Goal: Transaction & Acquisition: Purchase product/service

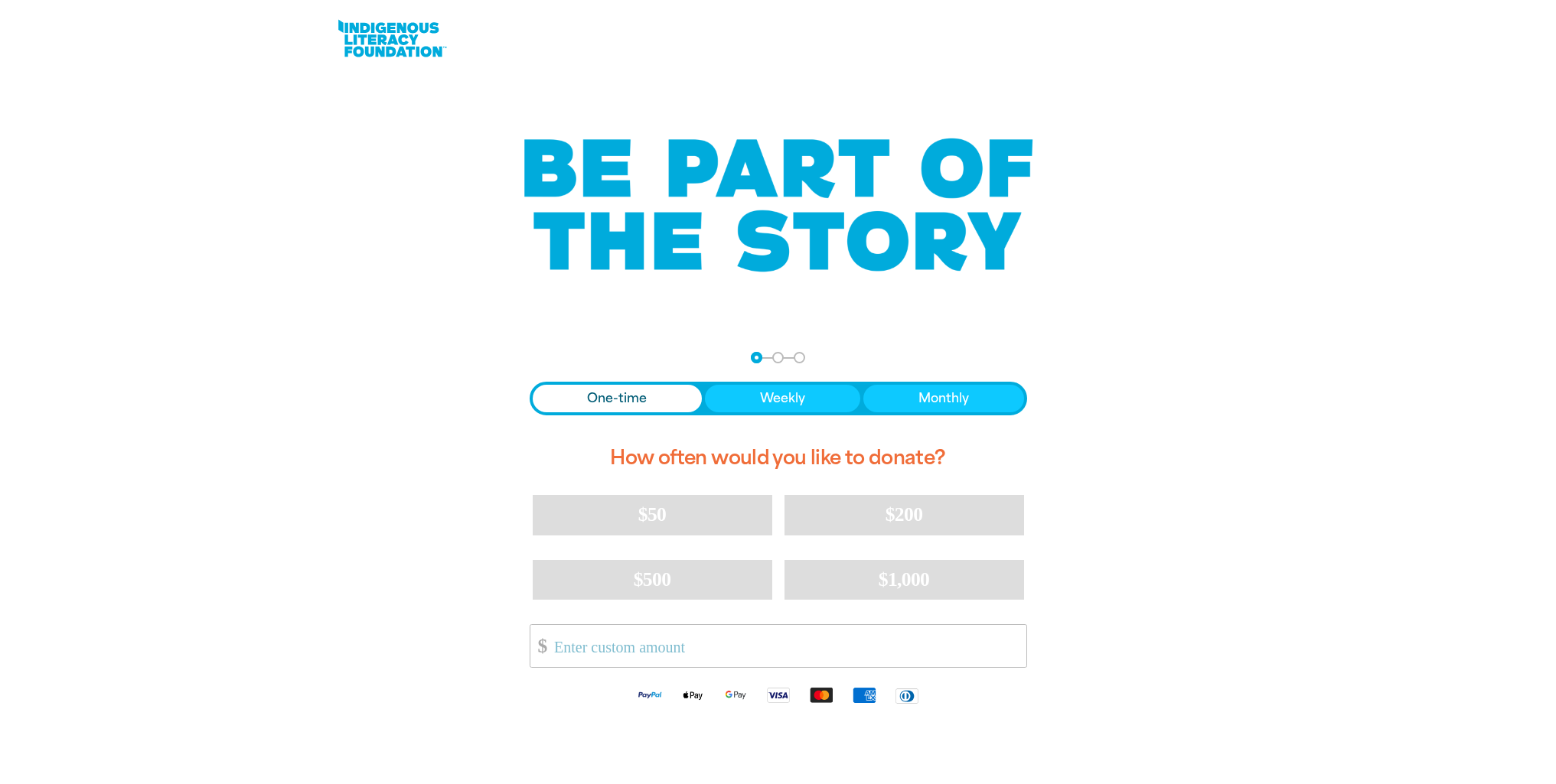
click at [644, 400] on span "One-time" at bounding box center [616, 398] width 60 height 19
click at [652, 659] on input "Other Amount" at bounding box center [784, 646] width 482 height 42
click at [618, 643] on input "Other Amount" at bounding box center [784, 646] width 482 height 42
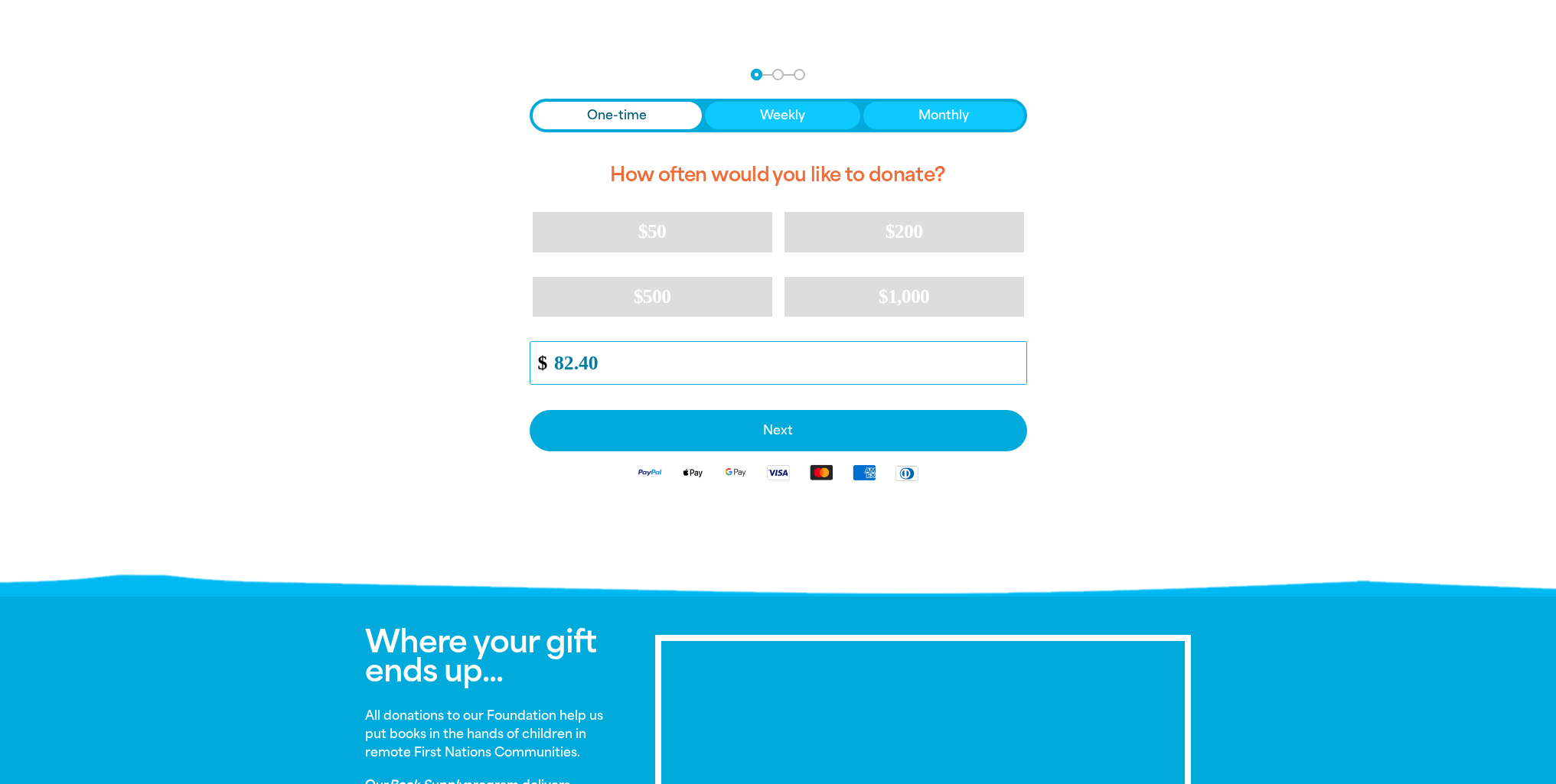
scroll to position [153, 0]
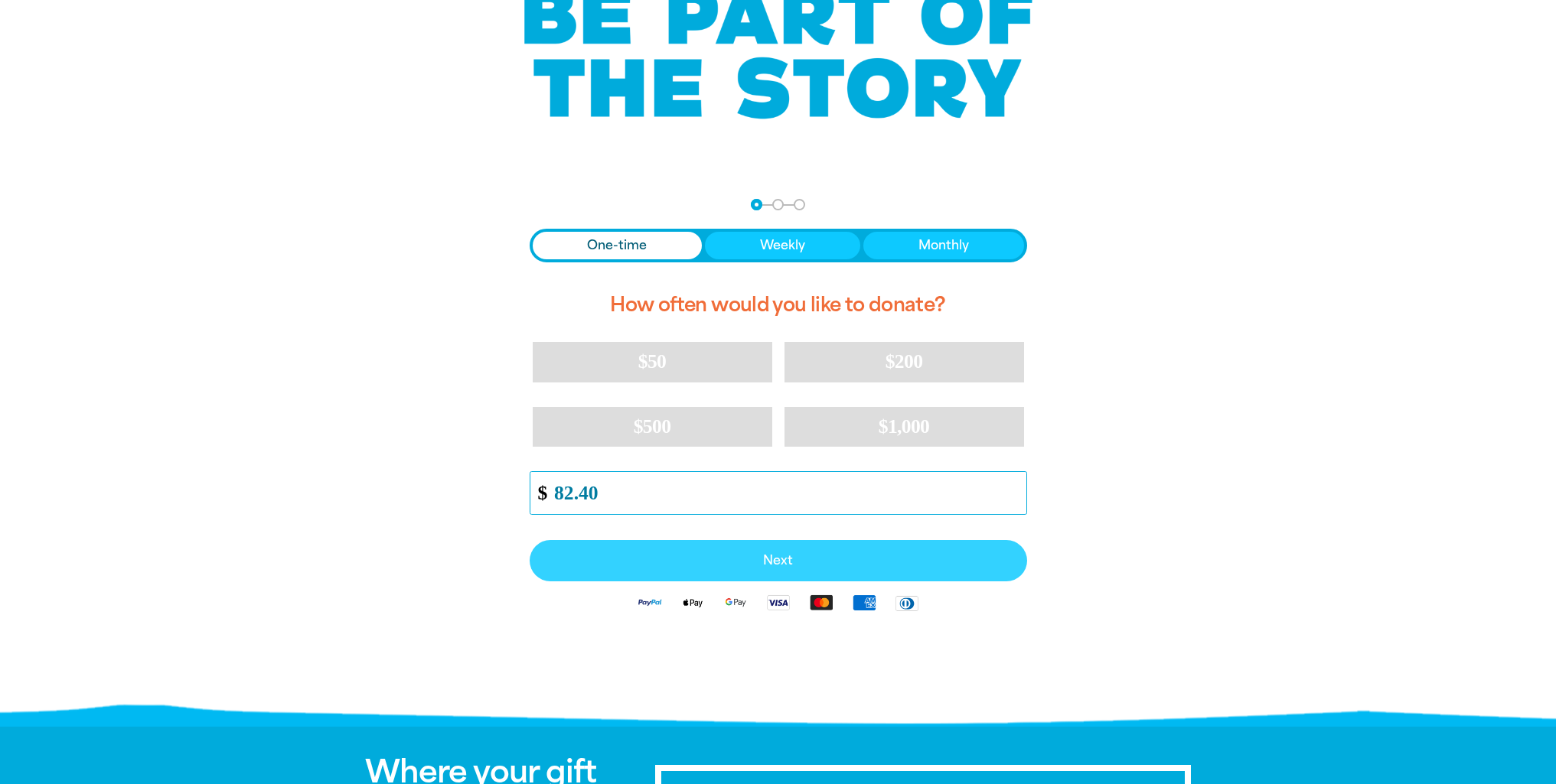
type input "82.40"
click at [792, 566] on span "Next" at bounding box center [778, 561] width 464 height 12
select select "AU"
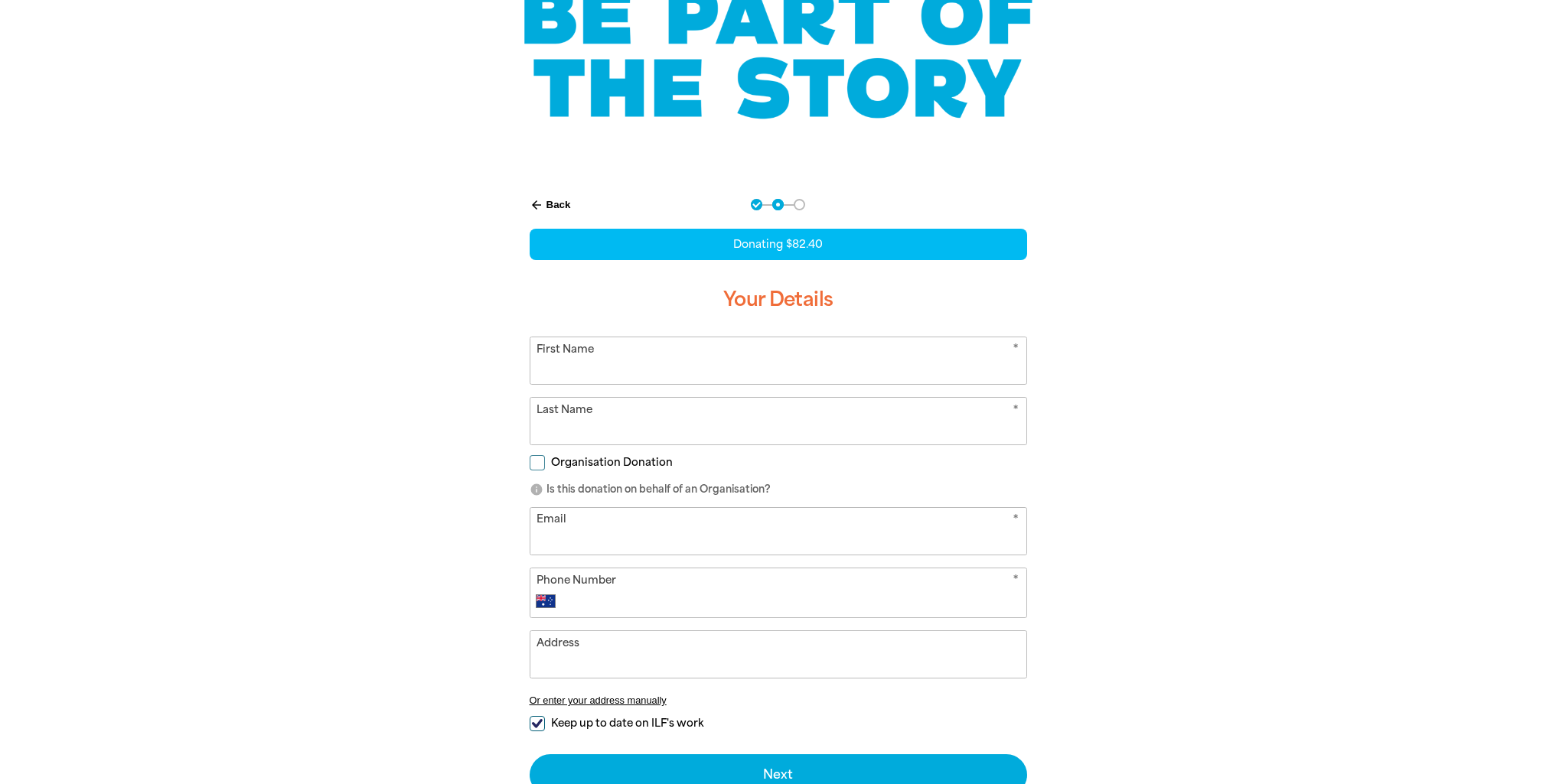
click at [647, 364] on input "First Name" at bounding box center [778, 361] width 496 height 47
click at [595, 463] on form "* First Name * Last Name Organisation Donation info Is this donation on behalf …" at bounding box center [778, 566] width 497 height 459
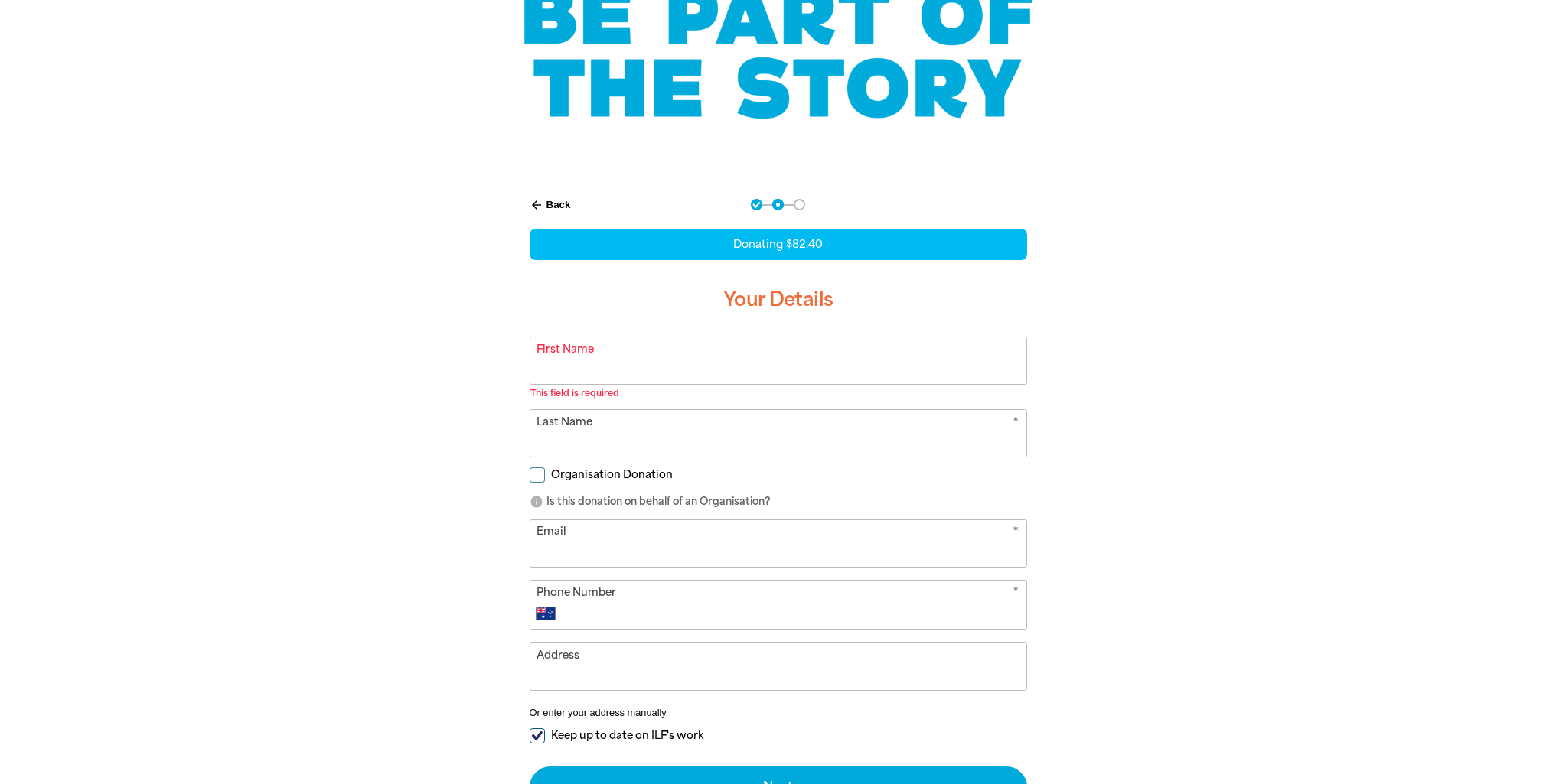
click at [540, 476] on input "Organisation Donation" at bounding box center [537, 475] width 15 height 15
checkbox input "true"
select select "AU"
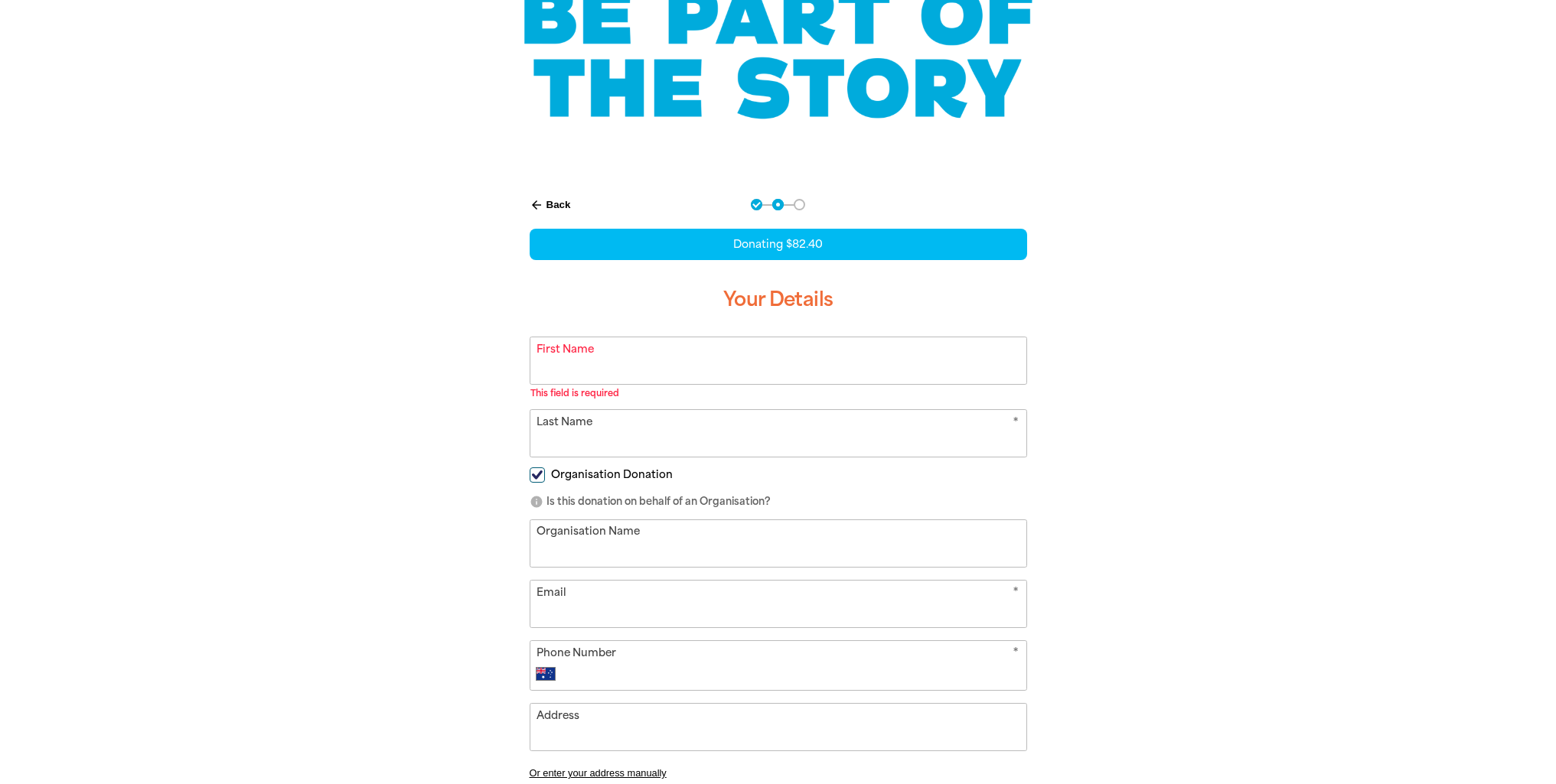
click at [609, 537] on input "Organisation Name" at bounding box center [778, 544] width 496 height 47
click at [588, 358] on input "First Name" at bounding box center [778, 361] width 496 height 47
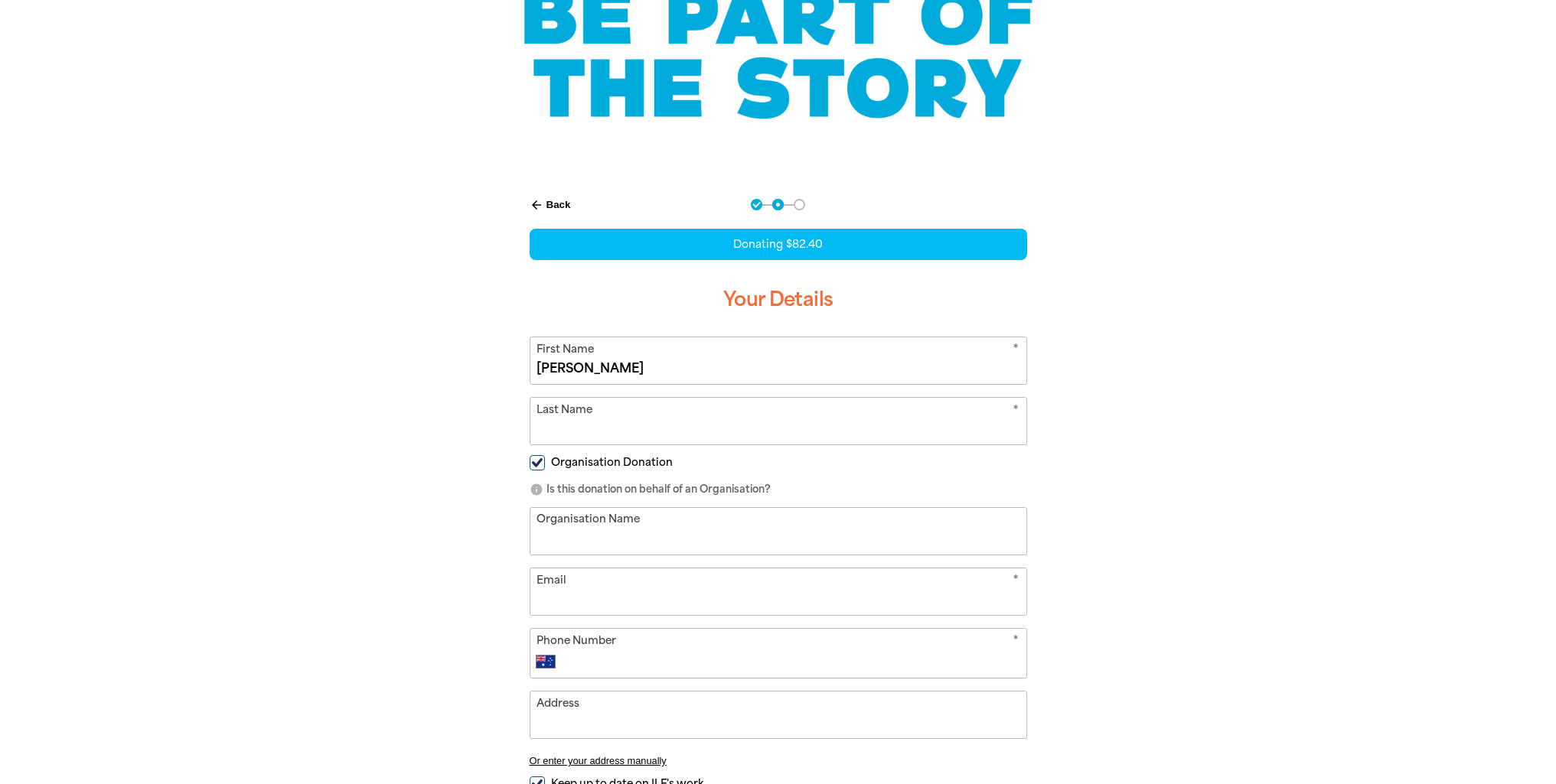
type input "[PERSON_NAME]"
type input "Cuddon"
click at [620, 527] on input "Organisation Name" at bounding box center [778, 532] width 496 height 47
type input "[GEOGRAPHIC_DATA]"
type input "[EMAIL_ADDRESS][DOMAIN_NAME]"
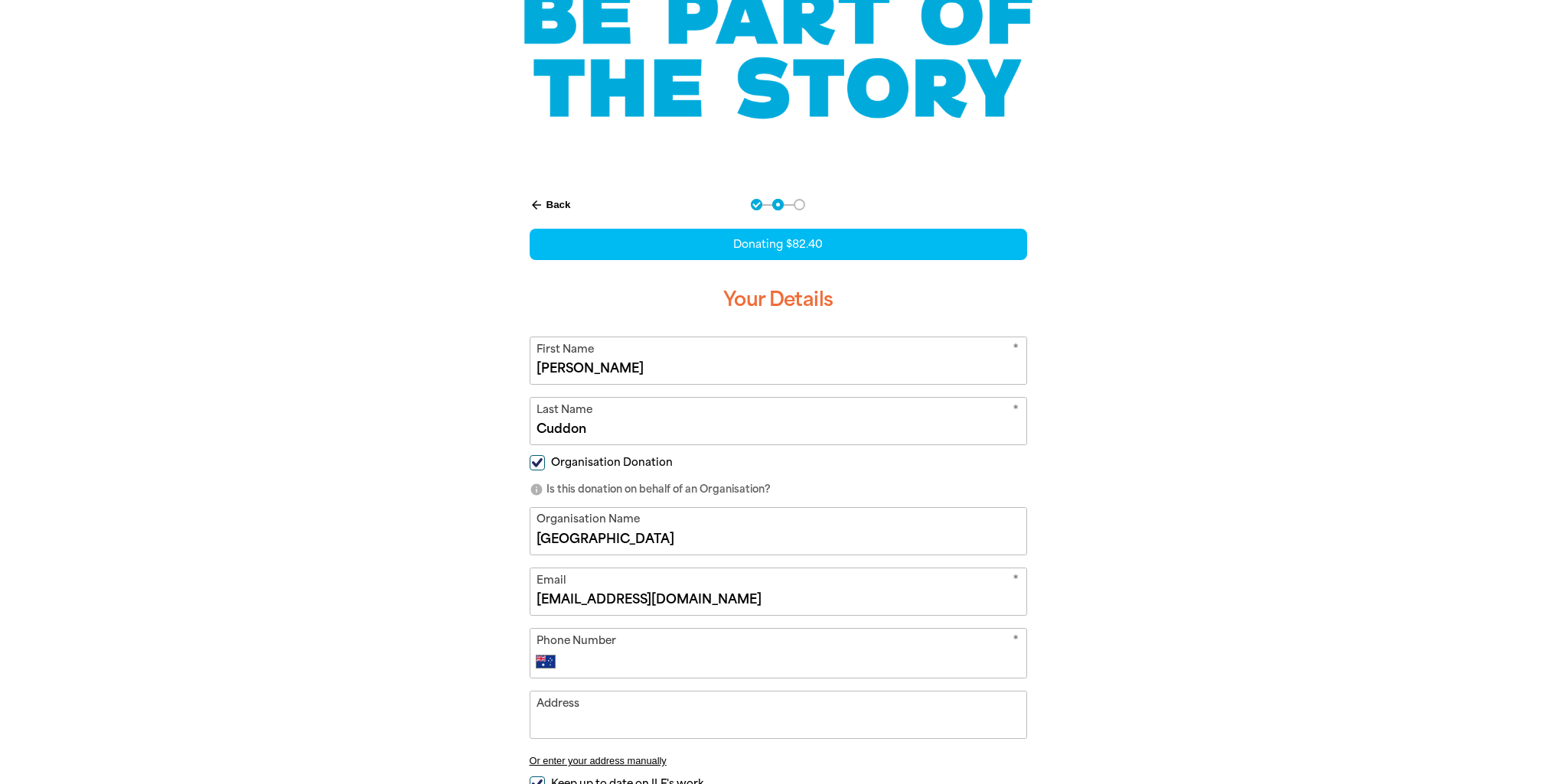
click at [1177, 684] on div "arrow_back Back Step 1 Step 2 Step 3 Donating $82.40 Your Details * First Name …" at bounding box center [778, 566] width 919 height 773
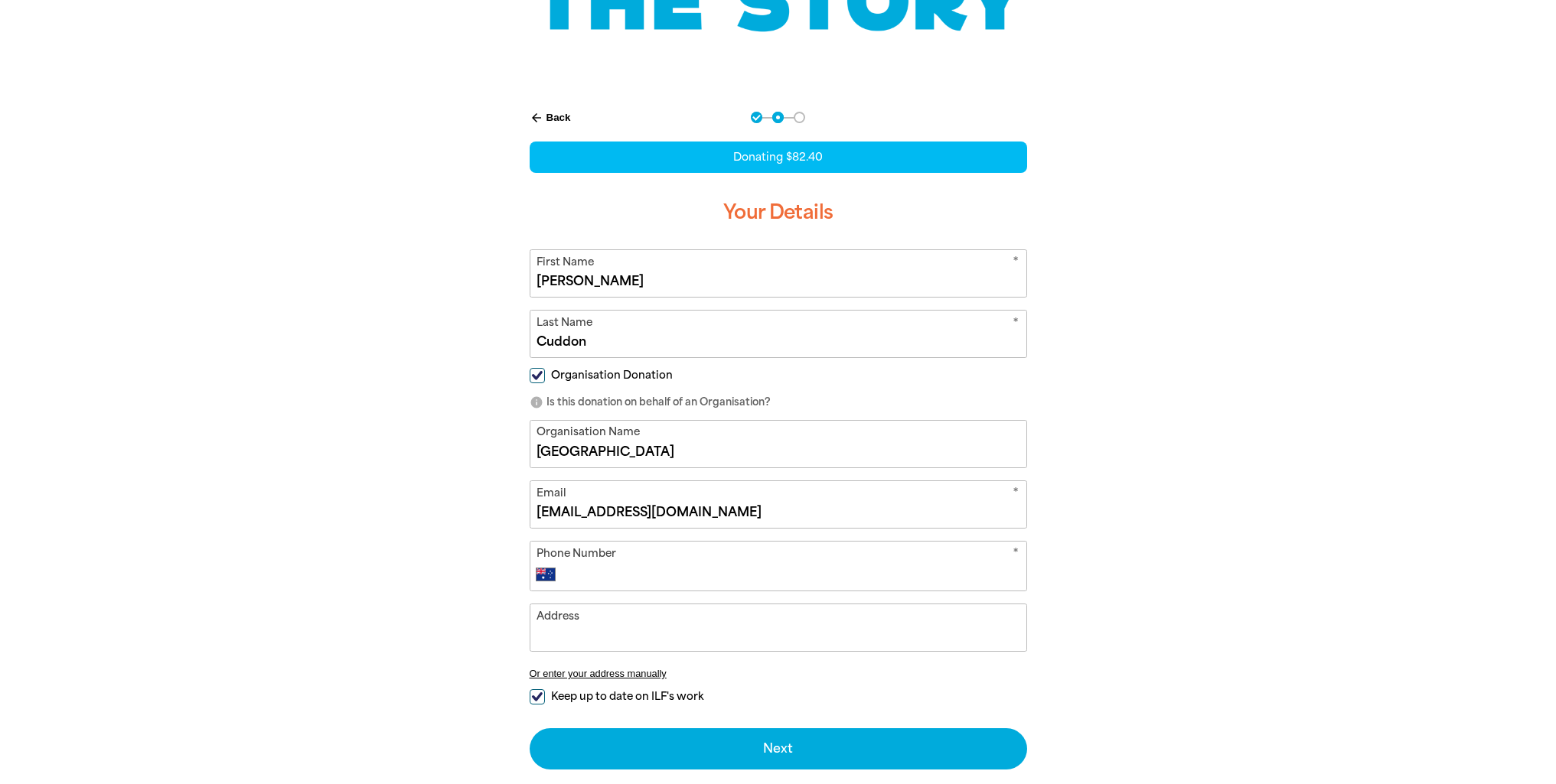
scroll to position [306, 0]
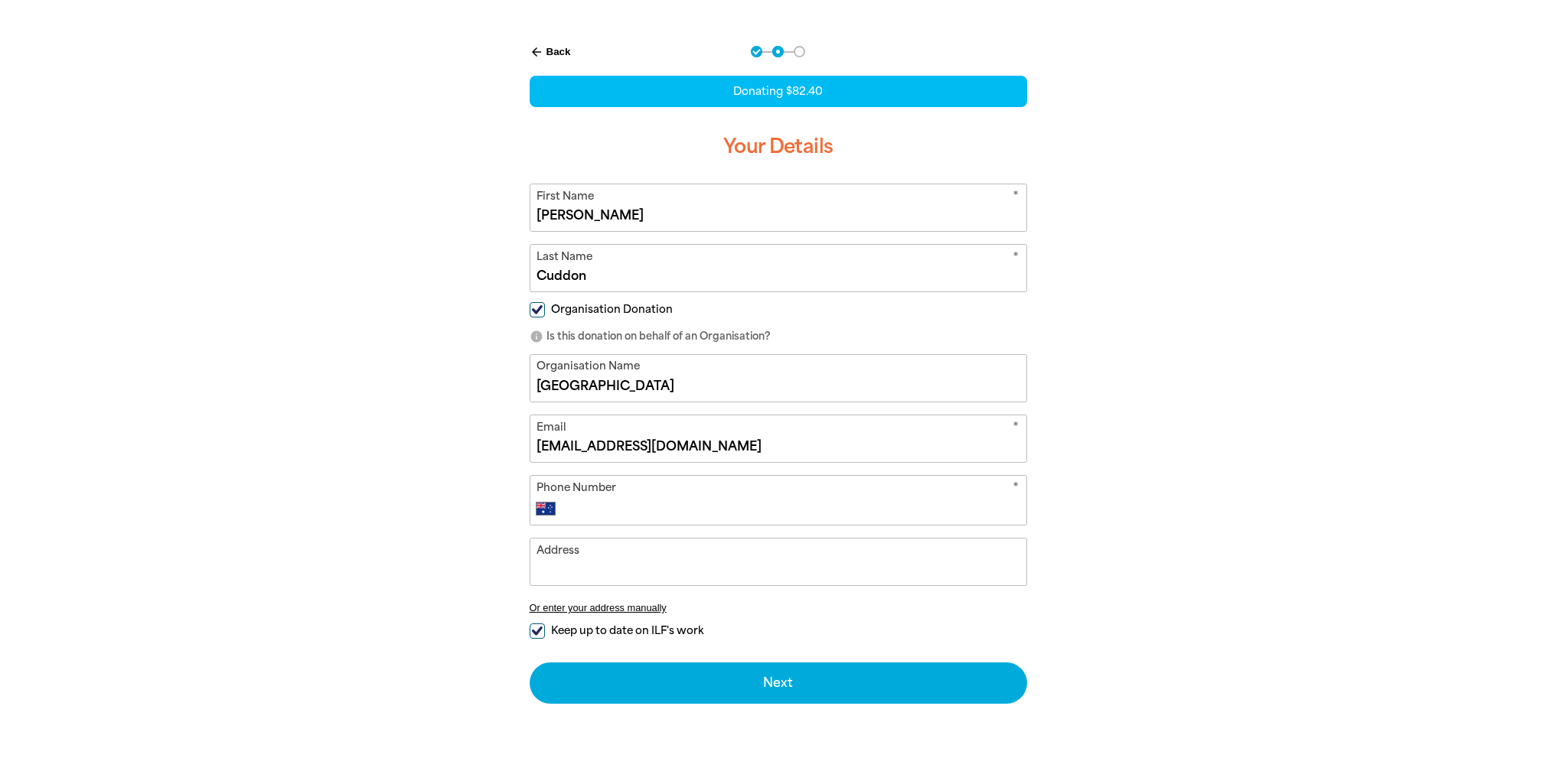
click at [630, 508] on input "Phone Number" at bounding box center [793, 508] width 452 height 19
type input "98131166"
click at [604, 566] on input "Address" at bounding box center [778, 562] width 496 height 47
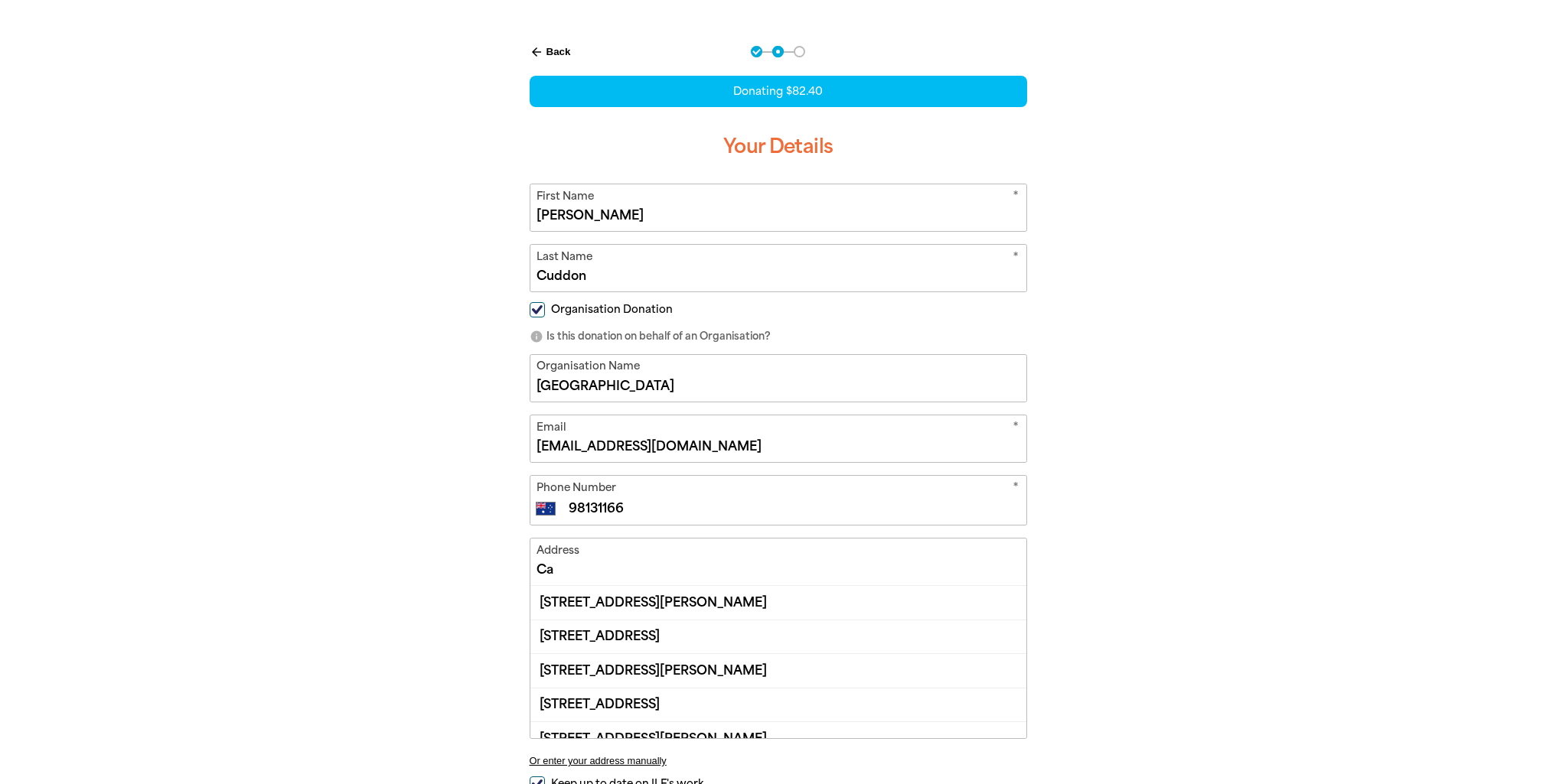
type input "C"
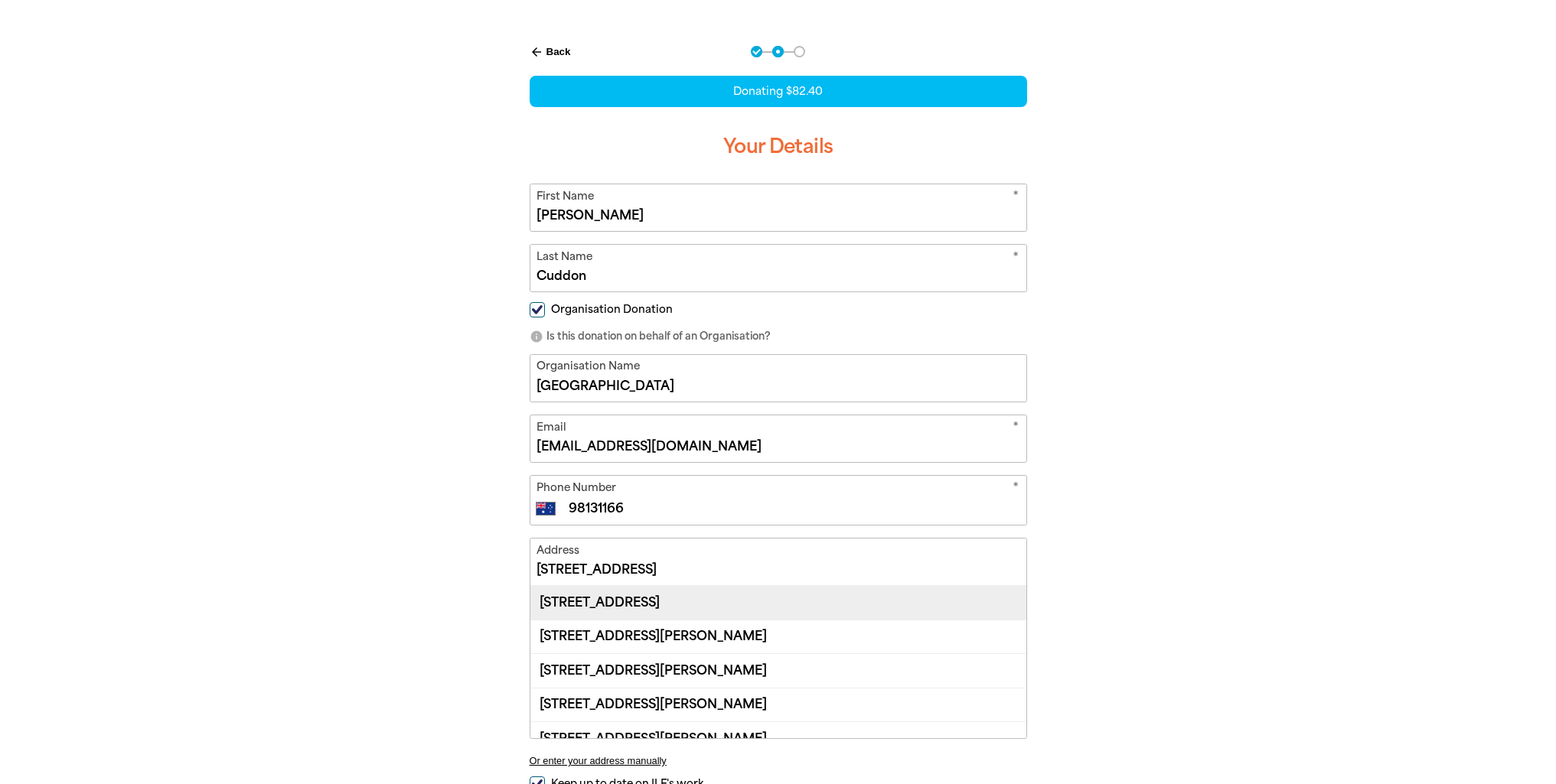
click at [709, 608] on div "[STREET_ADDRESS]" at bounding box center [778, 602] width 496 height 33
type input "[STREET_ADDRESS]"
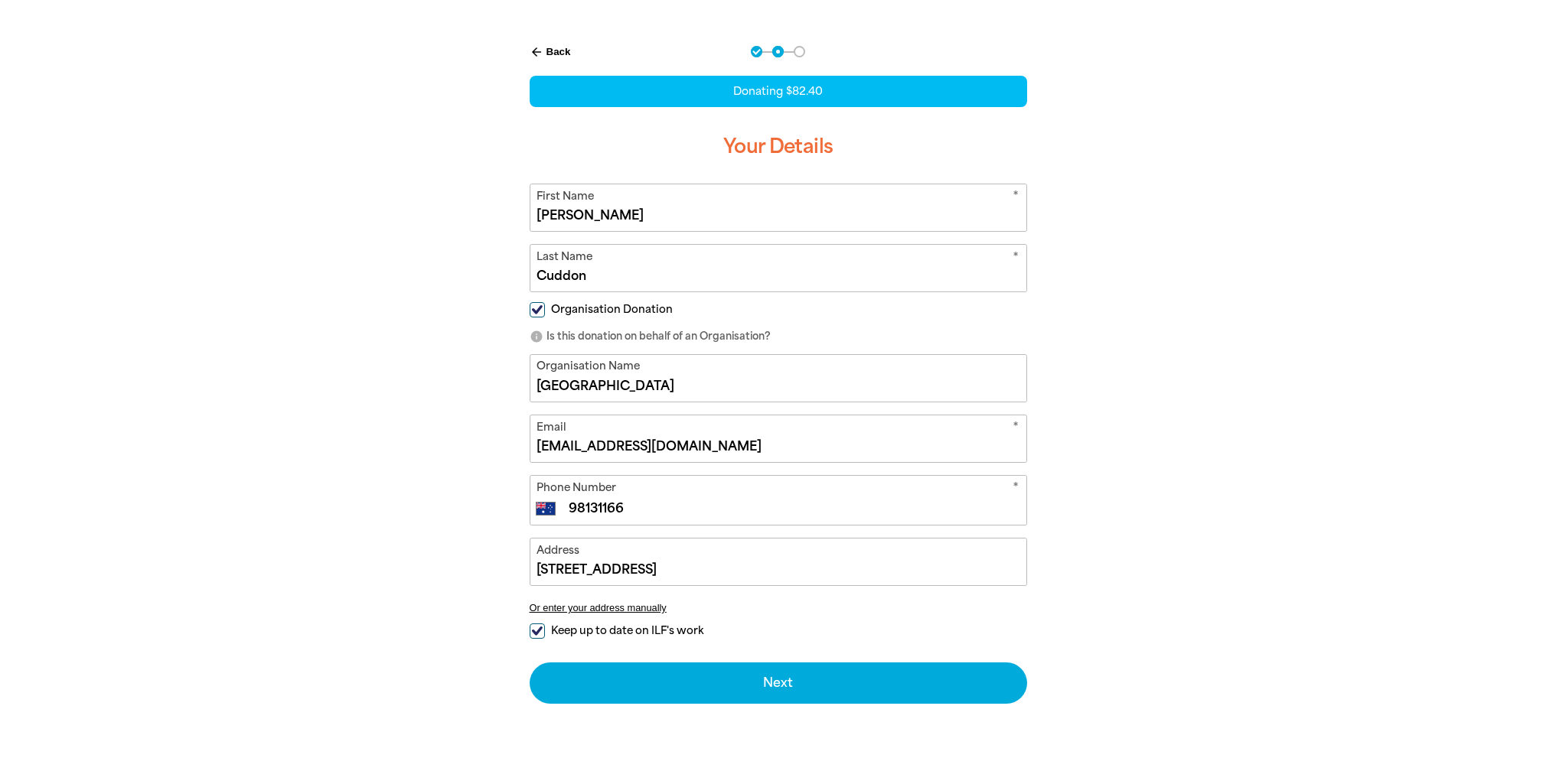
click at [1250, 663] on div at bounding box center [778, 413] width 1556 height 773
click at [633, 633] on span "Keep up to date on ILF's work" at bounding box center [627, 631] width 152 height 15
click at [545, 633] on input "Keep up to date on ILF's work" at bounding box center [537, 631] width 15 height 15
checkbox input "false"
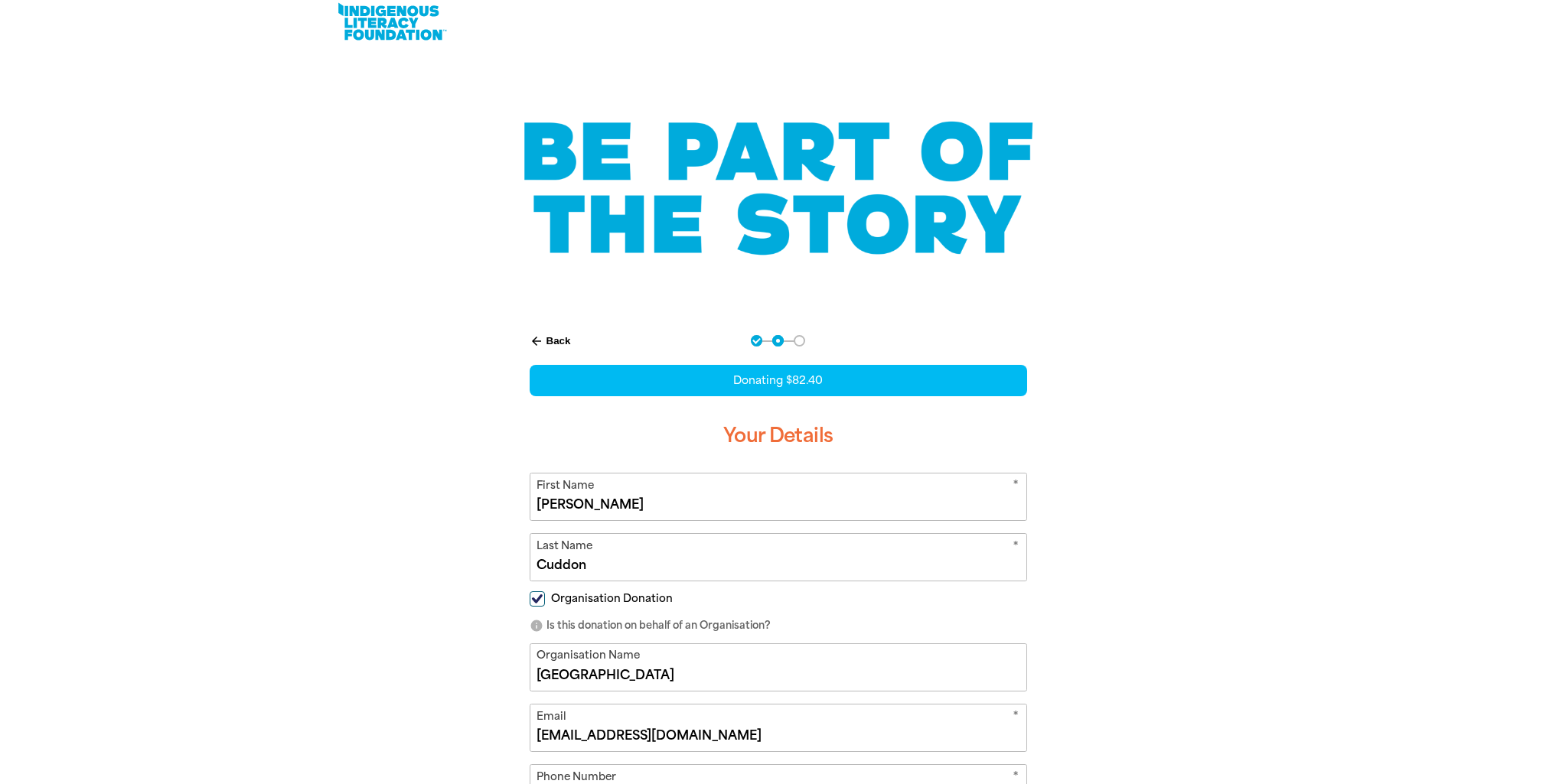
scroll to position [0, 0]
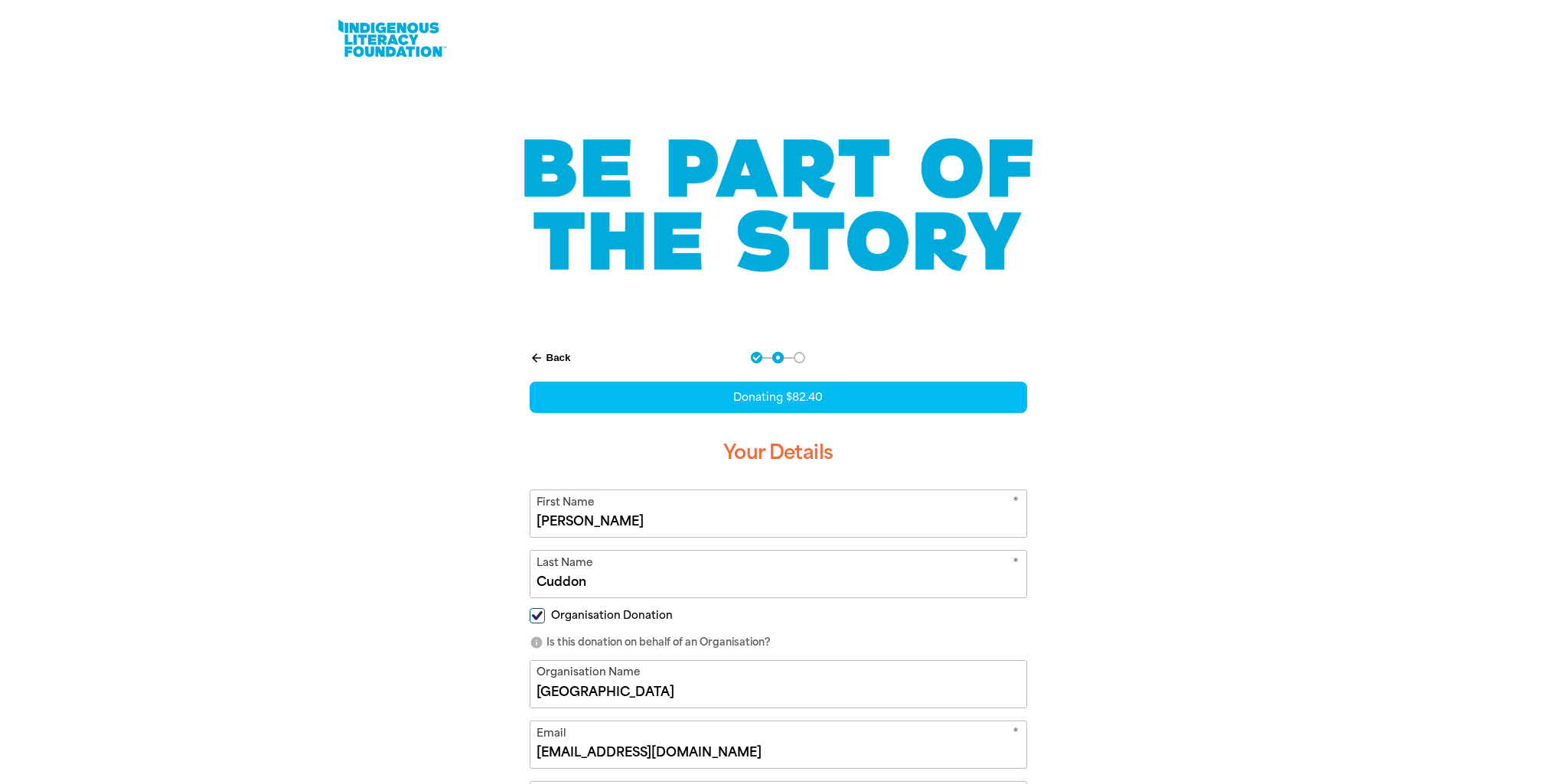
click at [375, 286] on div at bounding box center [778, 205] width 827 height 195
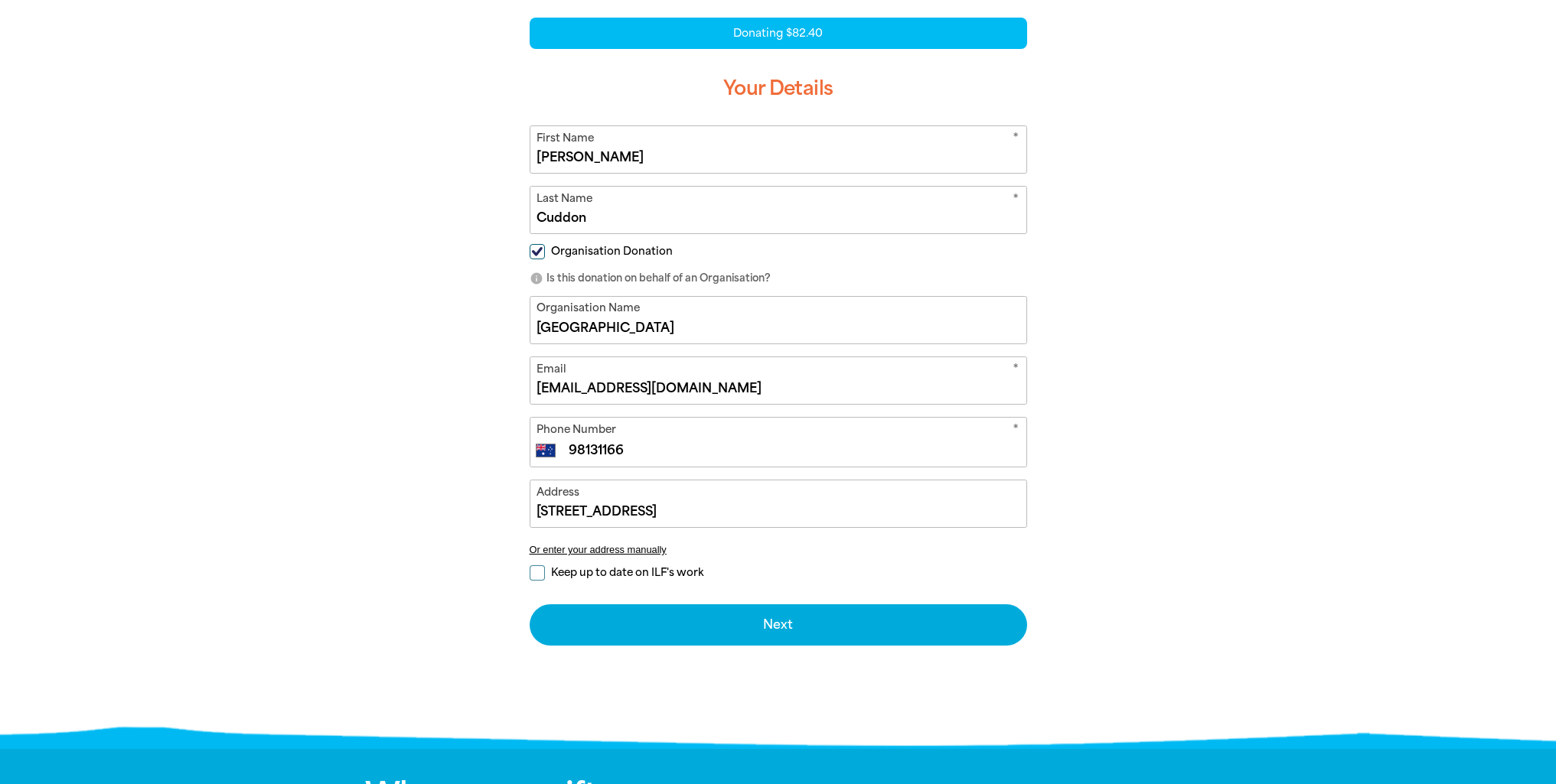
scroll to position [383, 0]
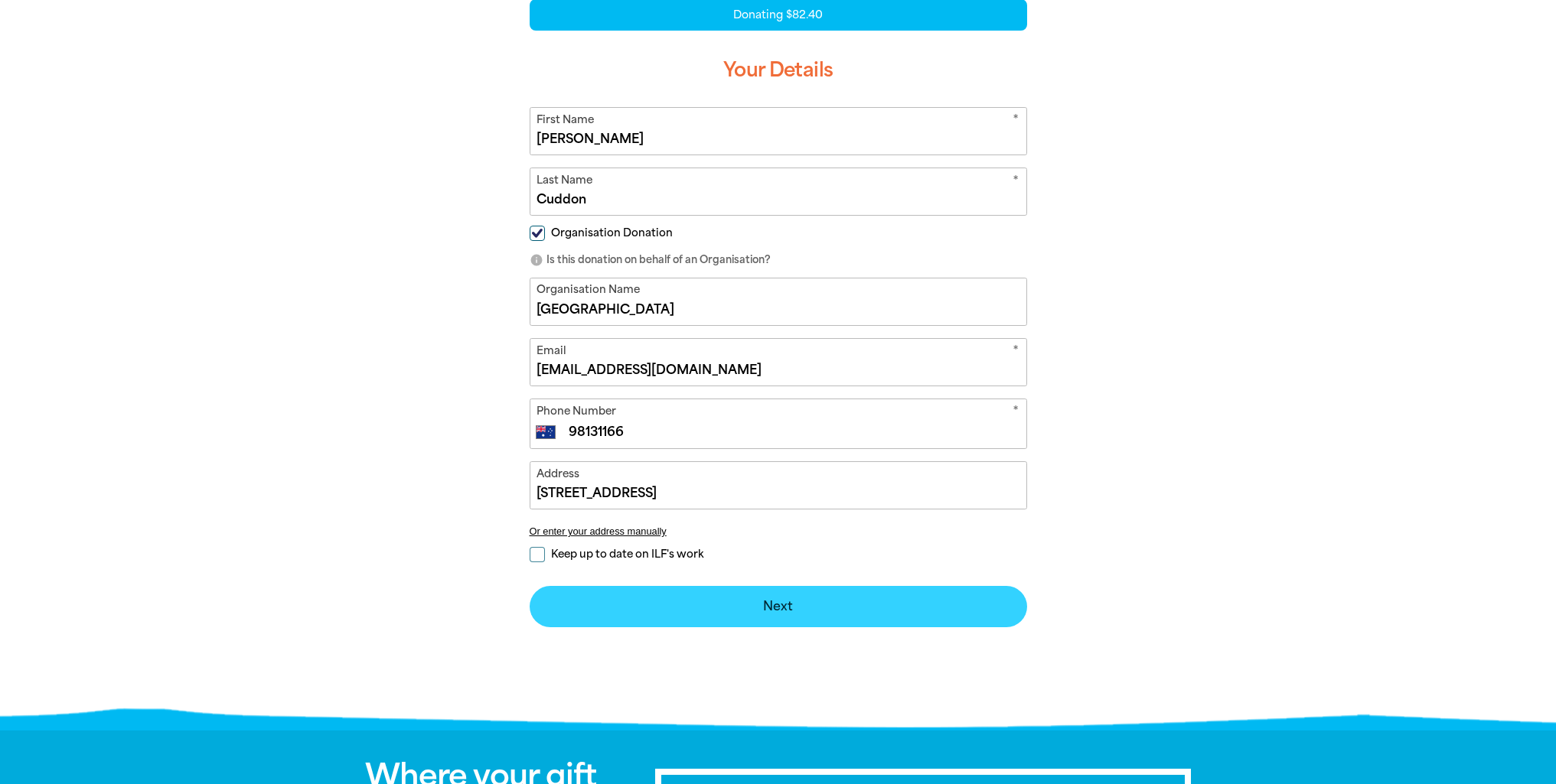
click at [780, 614] on button "Next chevron_right" at bounding box center [778, 606] width 497 height 41
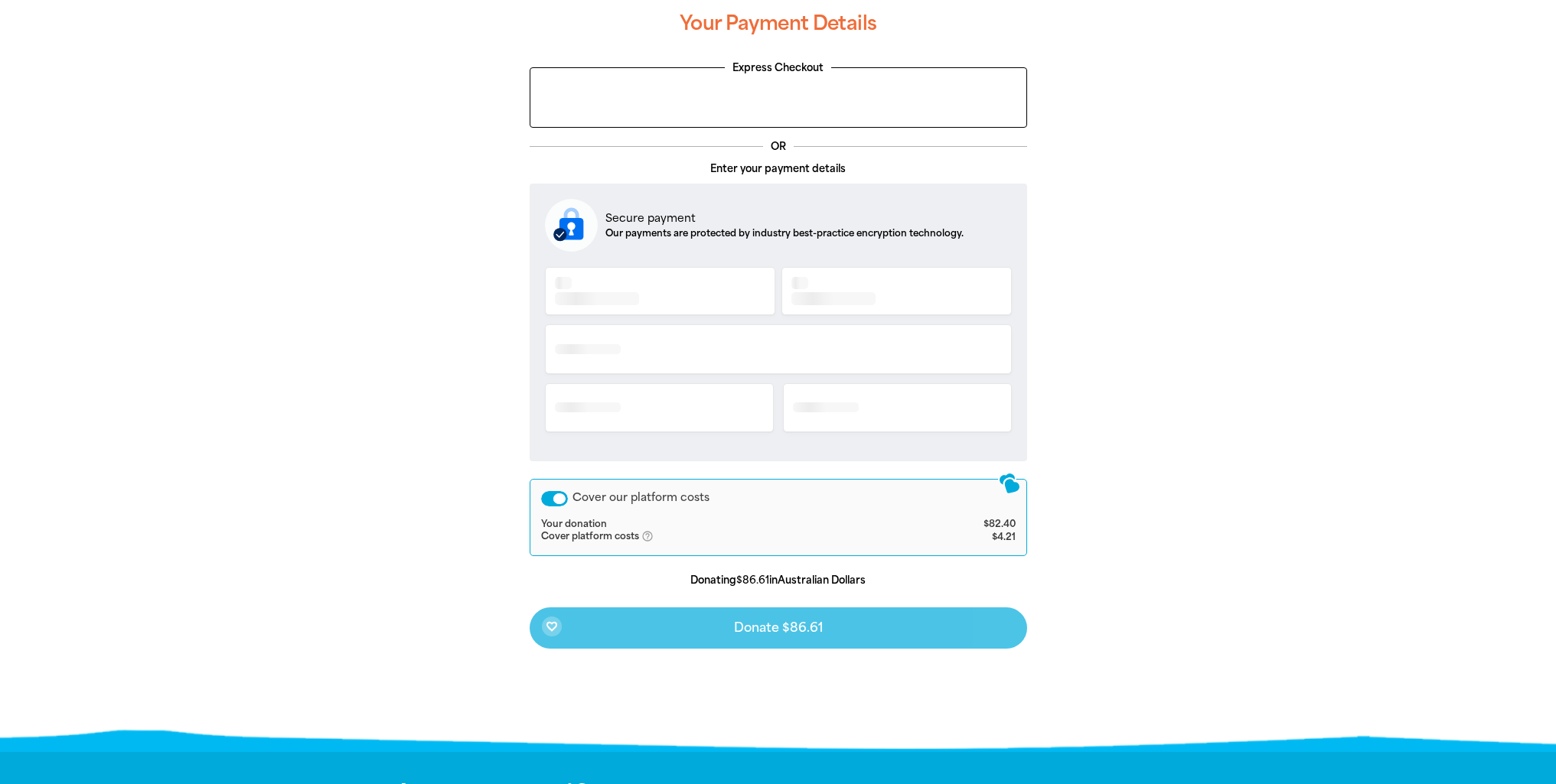
scroll to position [289, 0]
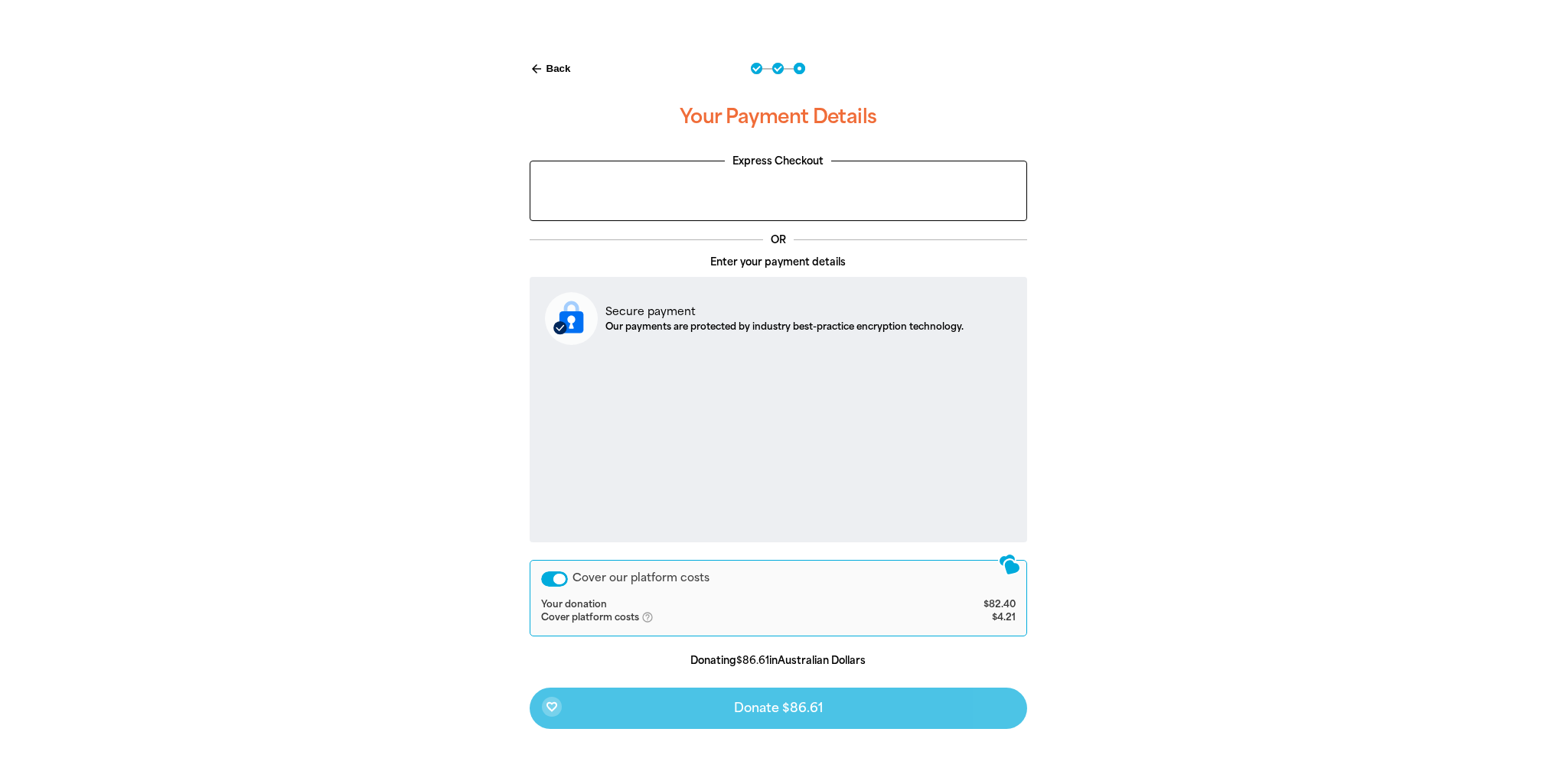
click at [563, 583] on div "Cover our platform costs" at bounding box center [554, 579] width 27 height 15
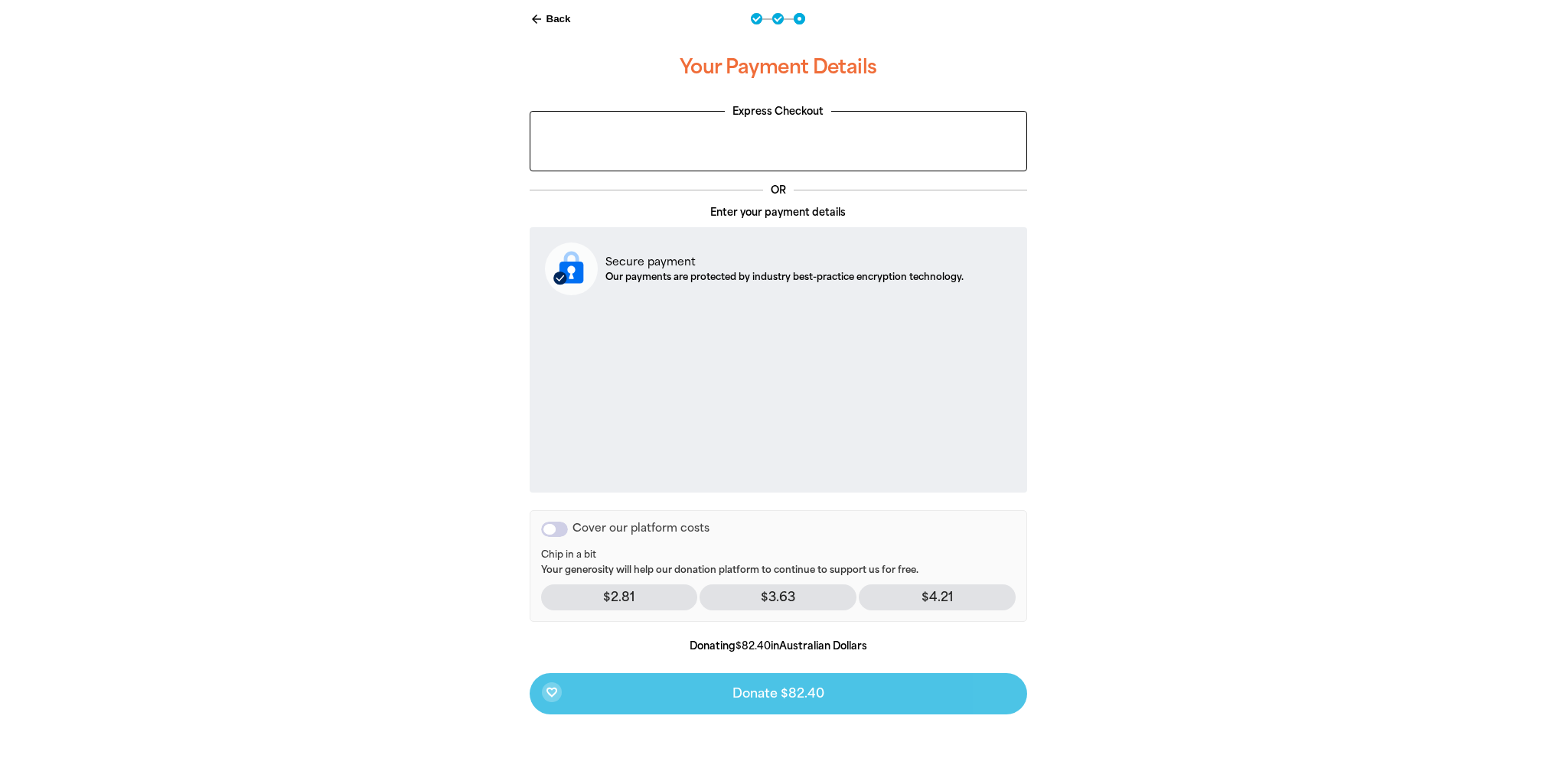
scroll to position [366, 0]
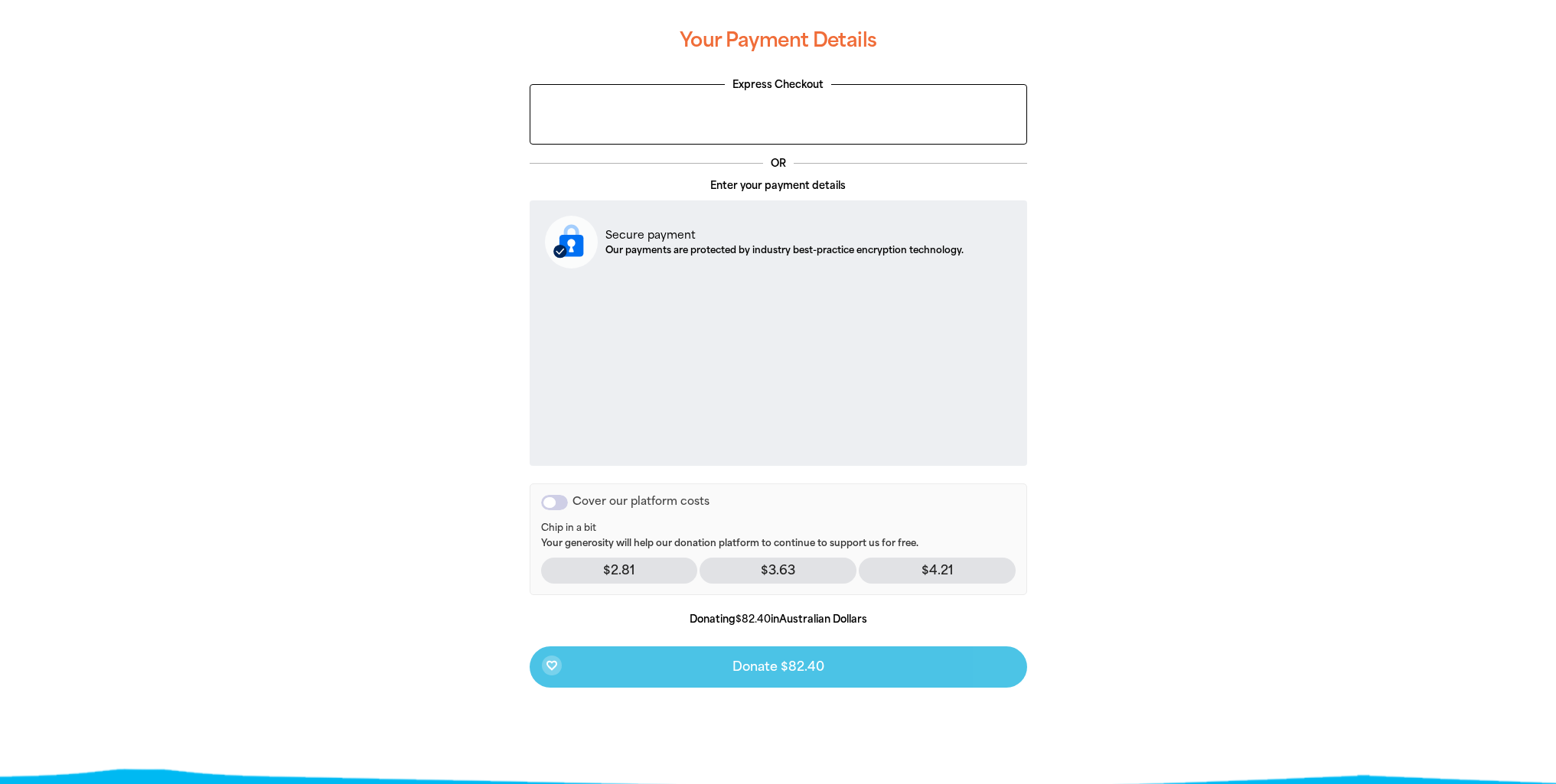
click at [758, 667] on div "favorite_border Donate $82.40" at bounding box center [778, 666] width 497 height 41
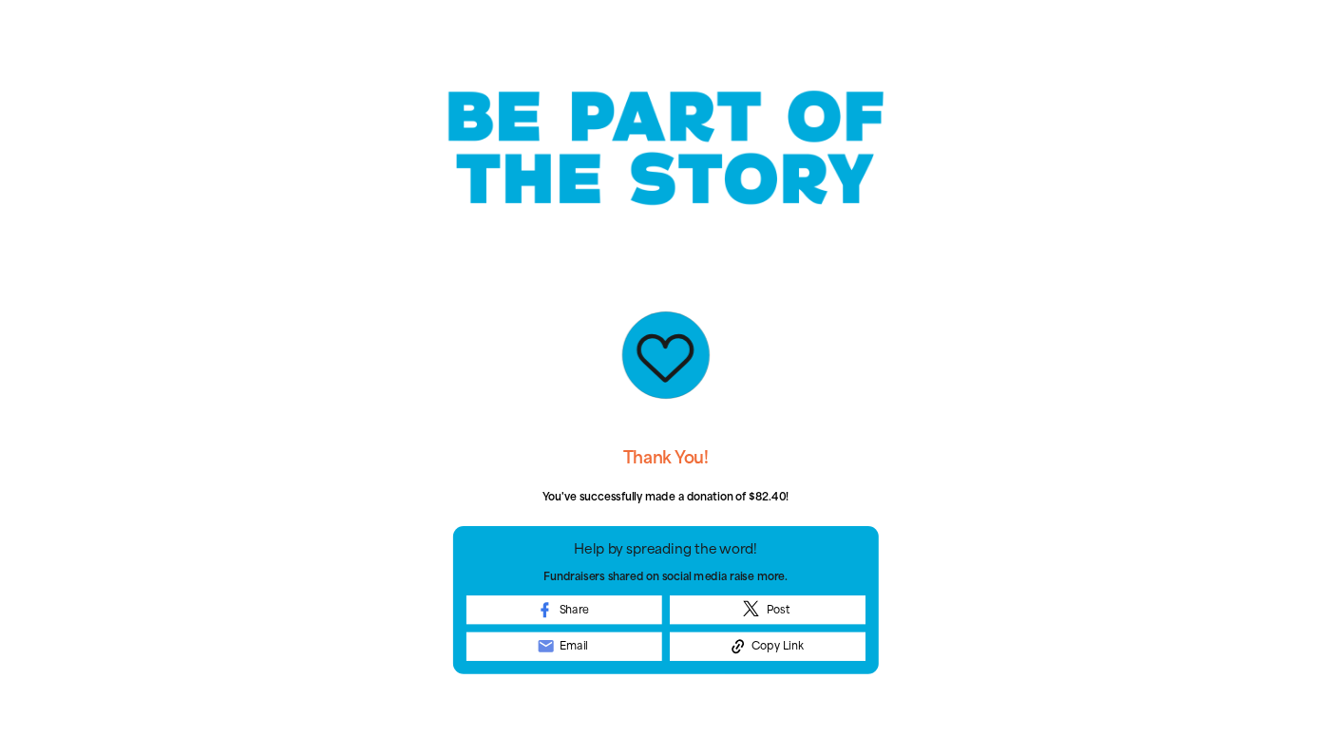
scroll to position [0, 0]
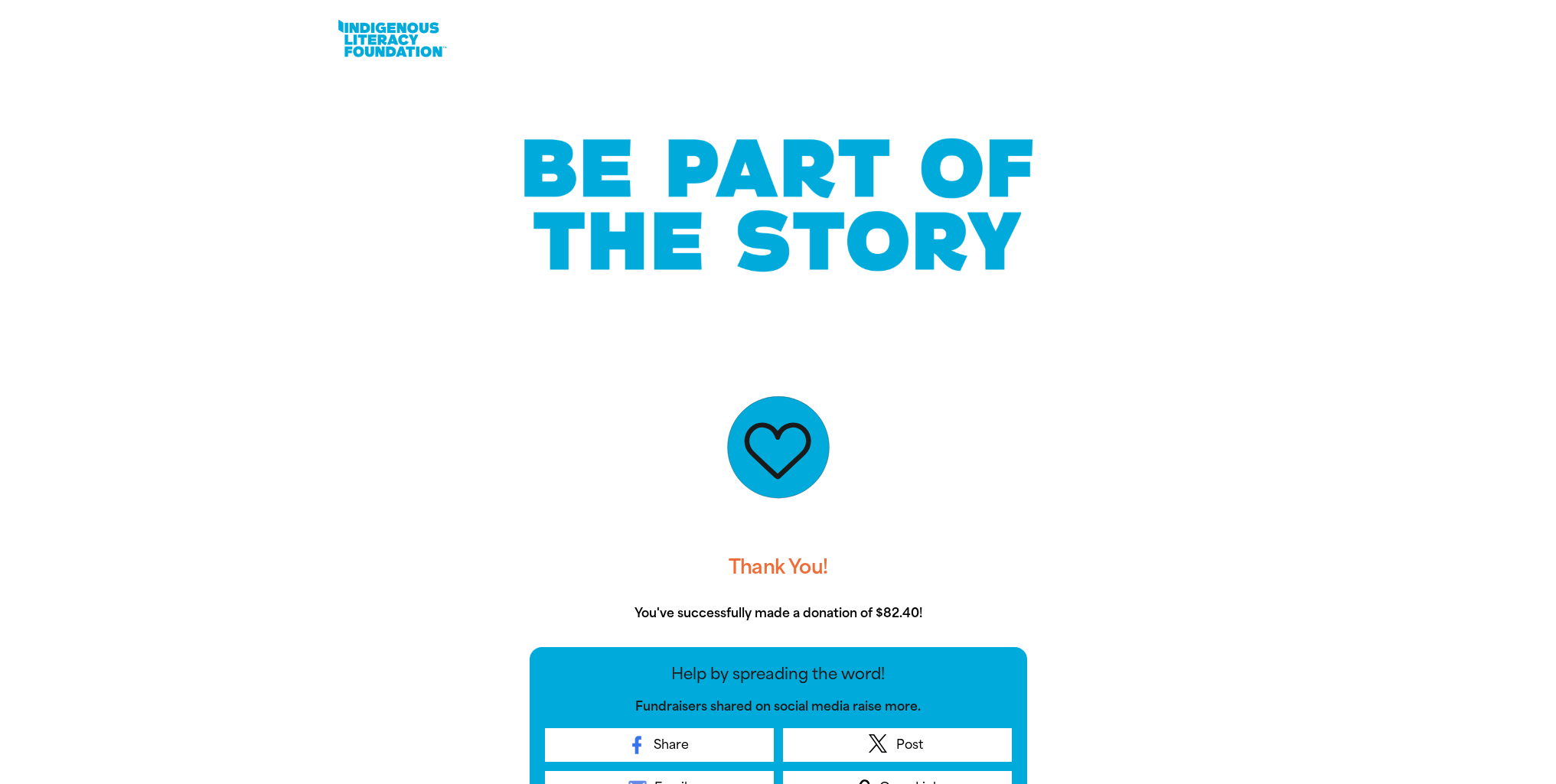
click at [281, 230] on div at bounding box center [778, 205] width 1556 height 256
